Goal: Find specific page/section: Find specific page/section

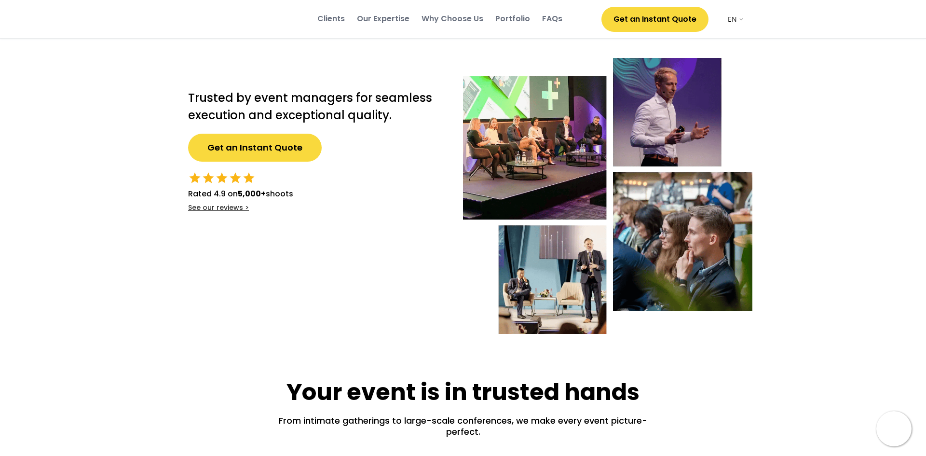
select select ""en""
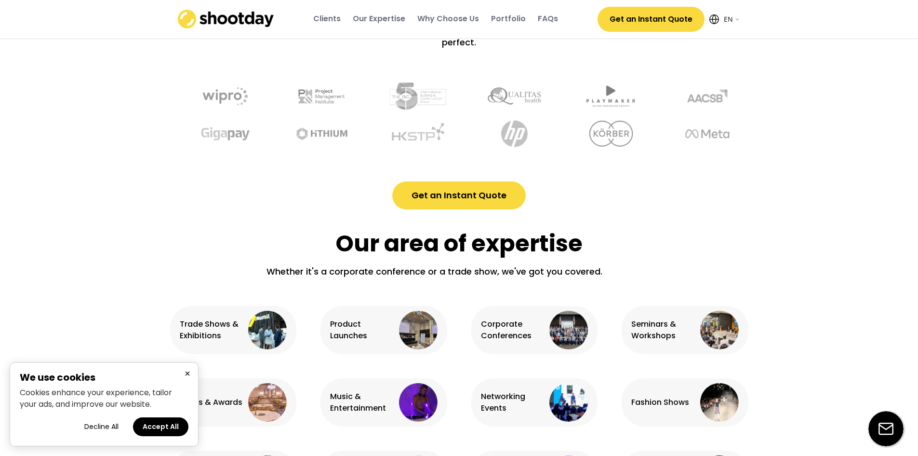
scroll to position [241, 0]
